Goal: Communication & Community: Answer question/provide support

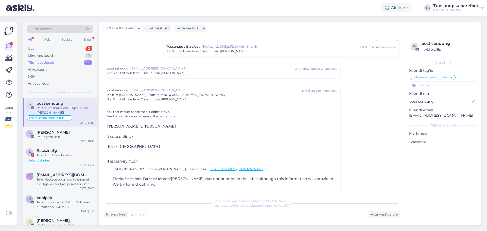
click at [58, 29] on div "Otsi kliente" at bounding box center [60, 29] width 67 height 8
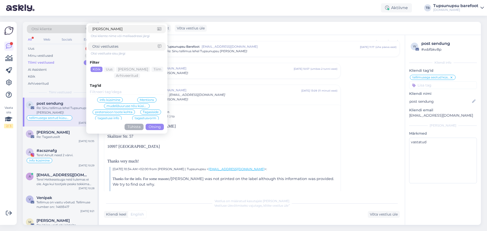
type input "[PERSON_NAME]"
click button "Otsing" at bounding box center [155, 127] width 18 height 6
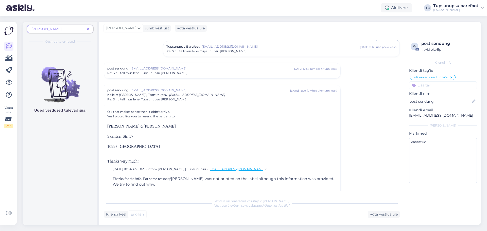
click at [90, 29] on span at bounding box center [88, 28] width 6 height 5
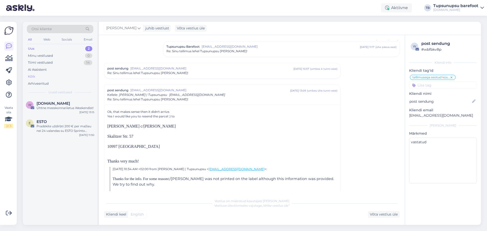
click at [37, 76] on div "Kõik" at bounding box center [60, 76] width 67 height 7
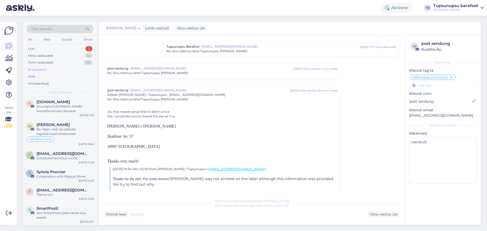
scroll to position [203, 0]
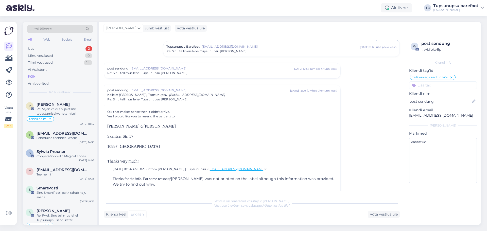
click at [55, 26] on div "Otsi kliente" at bounding box center [60, 29] width 67 height 8
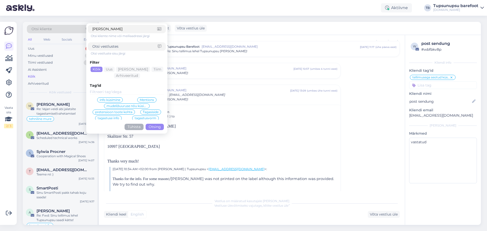
type input "[PERSON_NAME]"
click button "Otsing" at bounding box center [155, 127] width 18 height 6
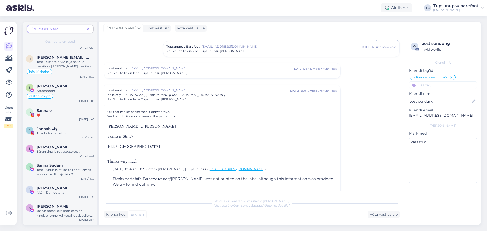
scroll to position [355, 0]
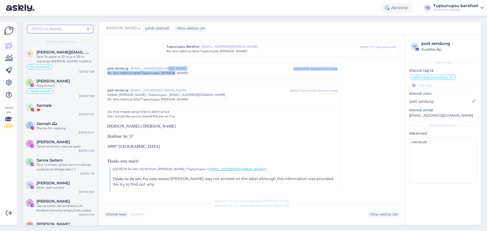
click at [172, 71] on div "post sendung [EMAIL_ADDRESS][DOMAIN_NAME] [DATE] 10:57 ( umbes 4 tunni eest ) R…" at bounding box center [222, 70] width 230 height 9
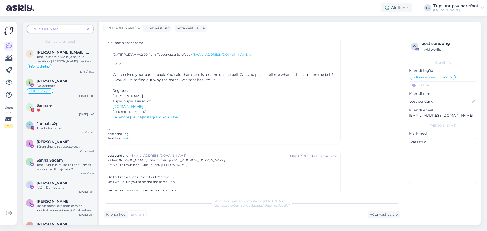
scroll to position [354, 0]
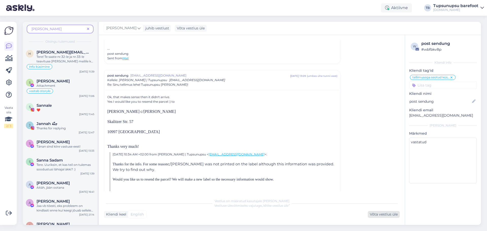
click at [388, 213] on div "Võta vestlus üle" at bounding box center [384, 214] width 32 height 7
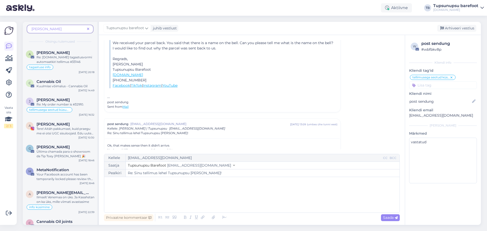
scroll to position [331, 0]
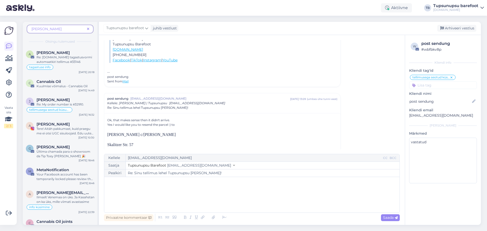
click at [210, 185] on div "﻿" at bounding box center [252, 195] width 290 height 30
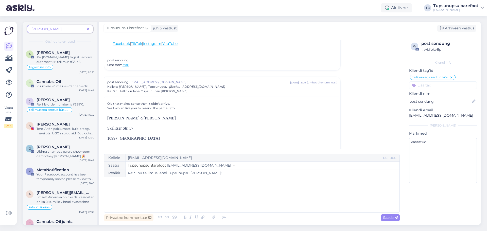
scroll to position [356, 0]
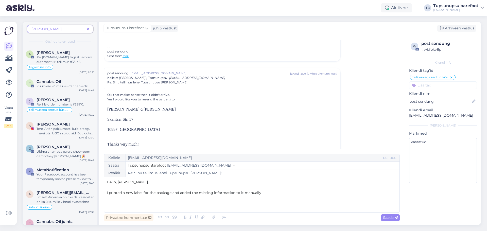
click at [107, 193] on span "I printed a new label for the package and added the missing information to it m…" at bounding box center [184, 193] width 155 height 5
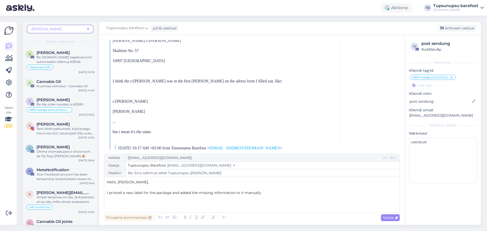
scroll to position [661, 0]
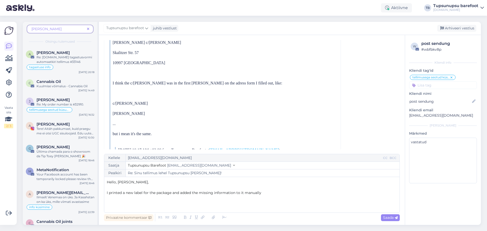
click at [276, 192] on p "I printed a new label for the package and added the missing information to it m…" at bounding box center [252, 192] width 290 height 5
click at [109, 194] on span "I printed a new label for the package and added the missing information manuall…" at bounding box center [189, 193] width 164 height 5
click at [281, 193] on p "I printed a new label for the package and added the missing information manuall…" at bounding box center [252, 192] width 290 height 5
click at [107, 193] on span "I printed a new label for the package and added the missing information manuall…" at bounding box center [249, 196] width 285 height 10
click at [205, 197] on p "I printed a new label for the package and added the missing information manuall…" at bounding box center [252, 195] width 290 height 11
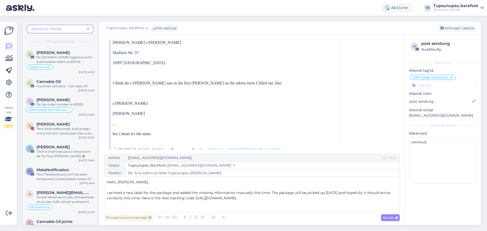
click at [118, 193] on span "I printed a new label for the package and added the missing information manuall…" at bounding box center [249, 196] width 285 height 10
click at [237, 192] on span "I created a new label for the package and added the missing information manuall…" at bounding box center [249, 196] width 285 height 10
click at [313, 194] on span "I created a new label for the package and added the missing information that DH…" at bounding box center [248, 196] width 283 height 10
drag, startPoint x: 212, startPoint y: 198, endPoint x: 124, endPoint y: 199, distance: 88.3
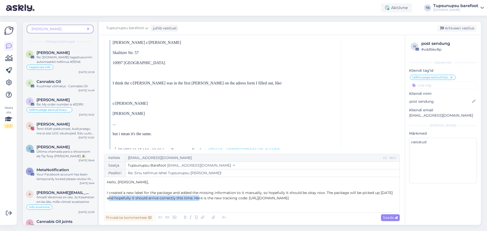
click at [124, 199] on span "I created a new label for the package and added the missing information to it m…" at bounding box center [250, 196] width 287 height 10
click at [246, 193] on span "I created a new label for the package and added the missing information to it m…" at bounding box center [251, 196] width 288 height 10
click at [107, 193] on span "I created a new label for the package and added the missing information manuall…" at bounding box center [251, 196] width 289 height 10
click at [184, 201] on p "It's unfortunated that your package wasn't delivered properly the first time. I…" at bounding box center [252, 195] width 290 height 11
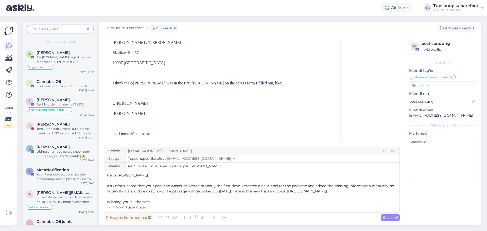
click at [308, 184] on span "It's unfortunated that your package wasn't delivered properly the first time. I…" at bounding box center [251, 189] width 289 height 10
click at [186, 186] on span "It's unfortunated that your package wasn't delivered properly the first time. I…" at bounding box center [244, 189] width 274 height 10
click at [391, 218] on span "Saada" at bounding box center [390, 218] width 15 height 5
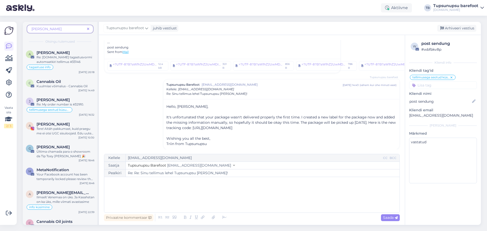
scroll to position [890, 0]
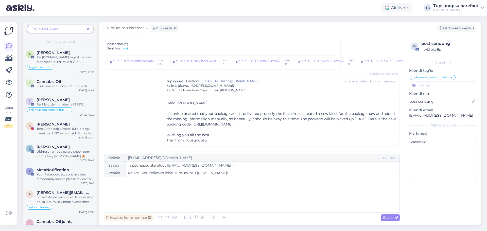
click at [240, 189] on div "﻿" at bounding box center [252, 195] width 290 height 30
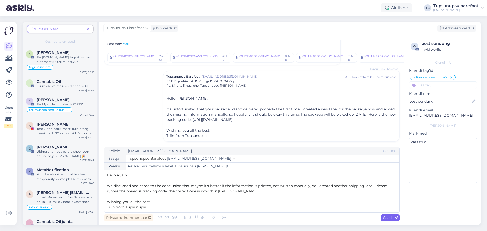
click at [389, 217] on span "Saada" at bounding box center [390, 218] width 15 height 5
type input "Re: Re: Re: Sinu tellimus lehel Tupsunupsu [PERSON_NAME]!"
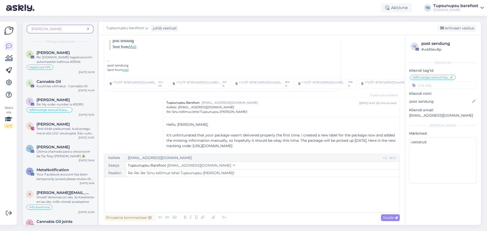
scroll to position [789, 0]
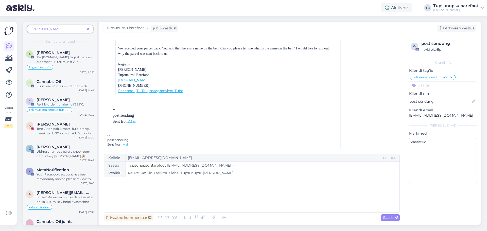
click at [7, 49] on icon at bounding box center [9, 46] width 6 height 6
click at [9, 59] on icon at bounding box center [8, 58] width 7 height 6
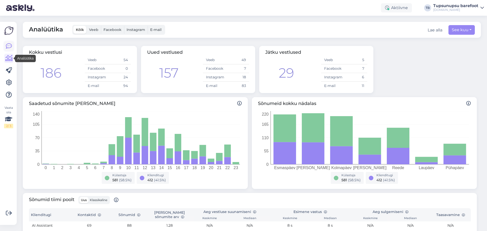
click at [10, 46] on icon at bounding box center [9, 46] width 6 height 6
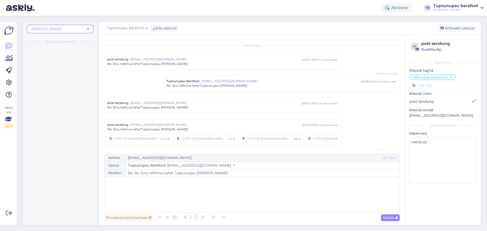
scroll to position [240, 0]
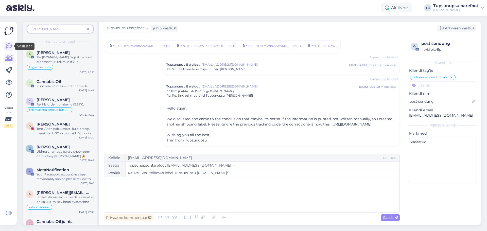
click at [6, 56] on icon at bounding box center [8, 58] width 7 height 6
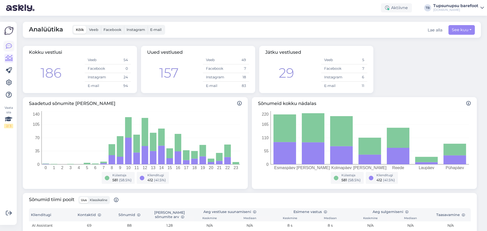
click at [8, 45] on icon at bounding box center [9, 46] width 6 height 6
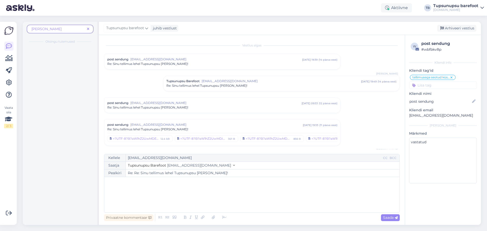
scroll to position [240, 0]
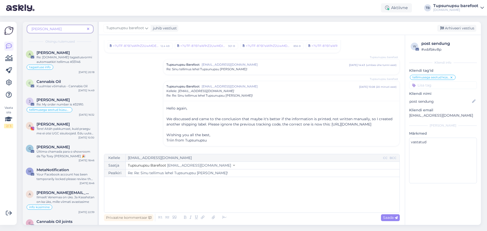
click at [89, 29] on icon at bounding box center [88, 29] width 2 height 4
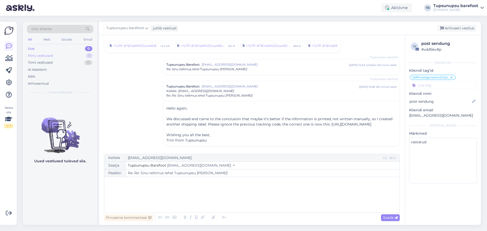
click at [61, 55] on div "Minu vestlused 1" at bounding box center [60, 55] width 67 height 7
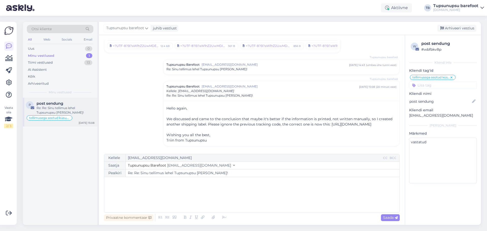
click at [59, 107] on div "Re: Re: Sinu tellimus lehel Tupsunupsu [PERSON_NAME]!" at bounding box center [66, 110] width 58 height 9
click at [44, 62] on div "Tiimi vestlused" at bounding box center [40, 62] width 25 height 5
